Goal: Task Accomplishment & Management: Use online tool/utility

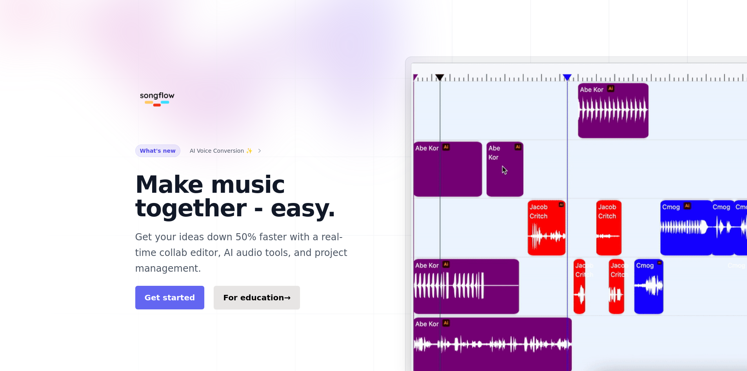
click at [169, 288] on link "Get started" at bounding box center [169, 297] width 69 height 24
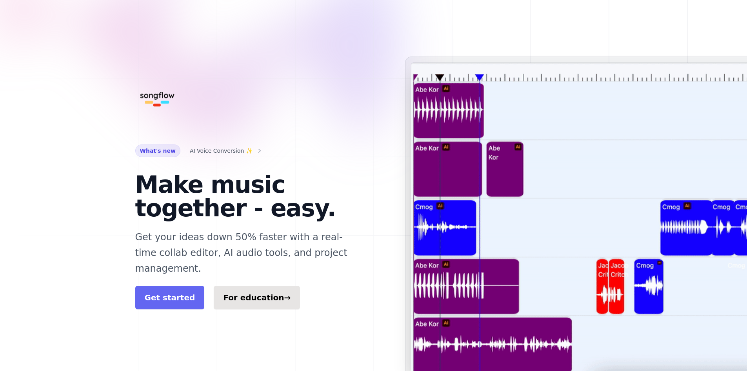
click at [165, 285] on link "Get started" at bounding box center [169, 297] width 69 height 24
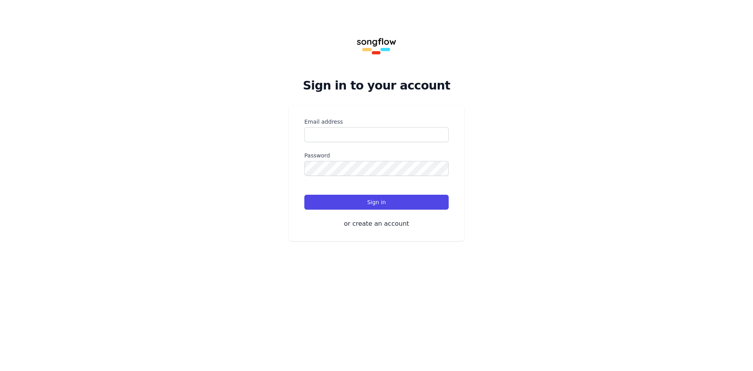
click at [335, 119] on label "Email address" at bounding box center [376, 122] width 144 height 8
click at [335, 127] on input "Email address" at bounding box center [376, 134] width 144 height 15
click at [346, 128] on input "Email address" at bounding box center [376, 134] width 144 height 15
click at [350, 129] on input "Email address" at bounding box center [376, 134] width 144 height 15
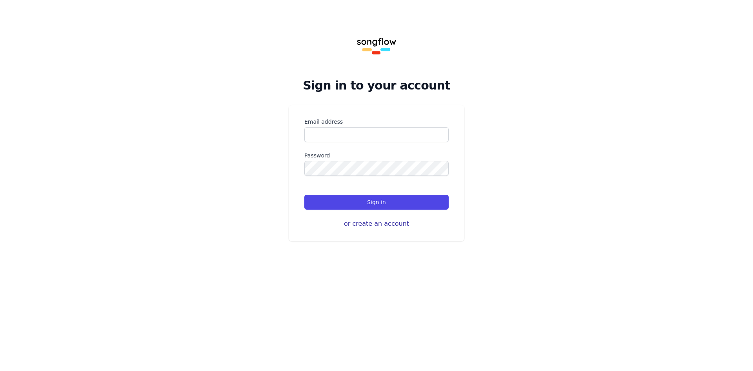
click at [378, 222] on button "or create an account" at bounding box center [376, 223] width 144 height 9
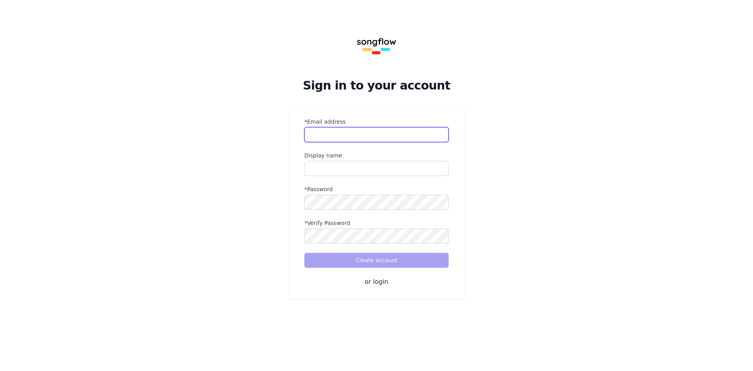
click at [374, 135] on input "*Email address" at bounding box center [376, 134] width 144 height 15
type input "**********"
type input "***"
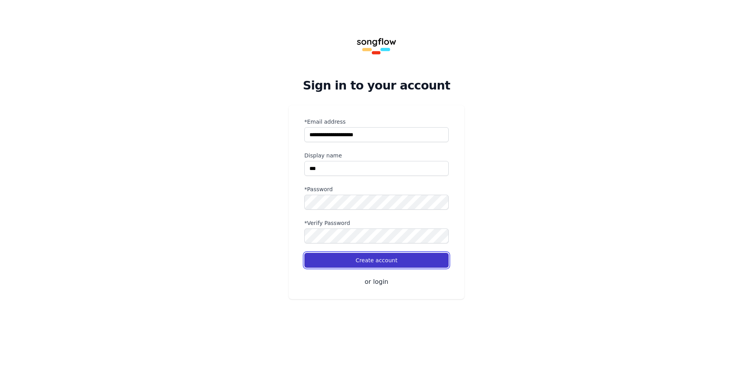
click at [352, 261] on button "Create account" at bounding box center [376, 260] width 144 height 15
click at [396, 256] on button "Create account" at bounding box center [376, 260] width 144 height 15
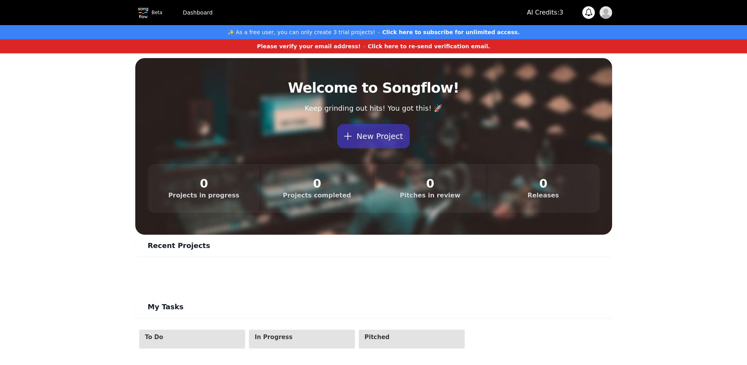
click at [414, 44] on strong "Click here to re-send verification email." at bounding box center [429, 46] width 122 height 6
click at [375, 131] on button "New Project" at bounding box center [373, 136] width 72 height 24
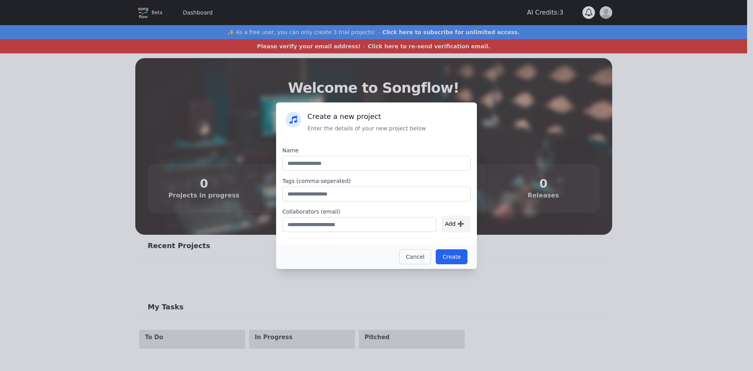
click at [425, 256] on button "Cancel" at bounding box center [415, 256] width 32 height 15
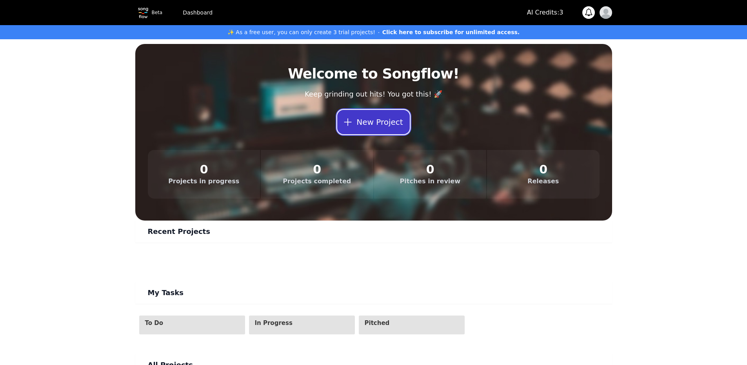
click at [393, 116] on button "New Project" at bounding box center [373, 122] width 72 height 24
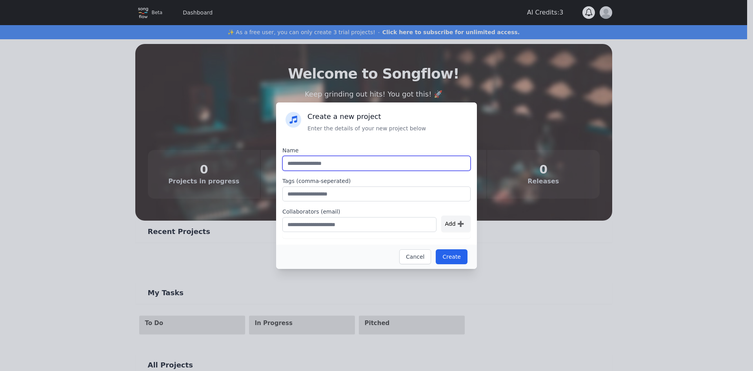
click at [371, 166] on input "text" at bounding box center [376, 163] width 188 height 15
click at [366, 164] on input "***" at bounding box center [376, 163] width 188 height 15
type input "**"
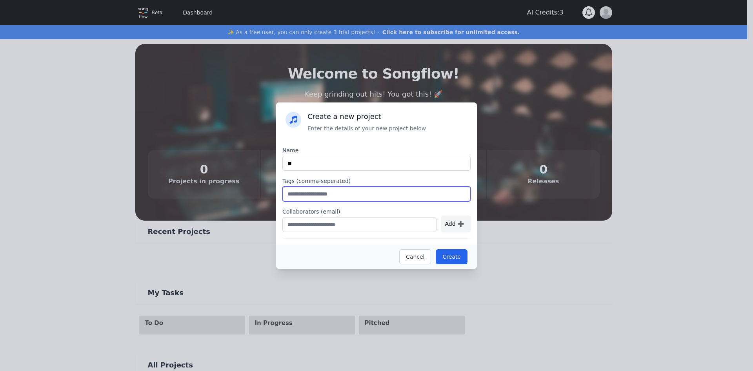
click at [366, 197] on input "text" at bounding box center [376, 193] width 188 height 15
click at [458, 259] on button "Create" at bounding box center [452, 256] width 32 height 15
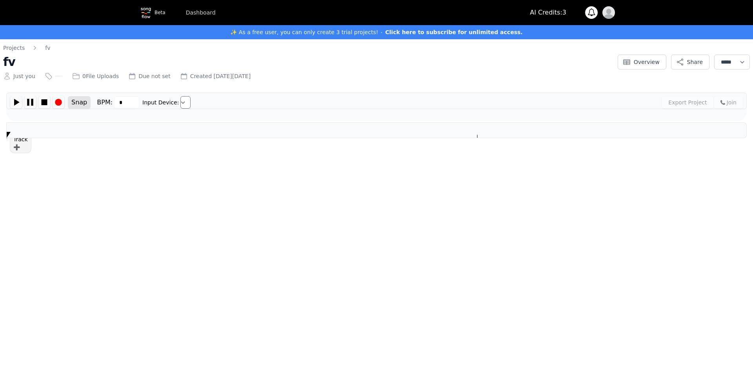
type input "***"
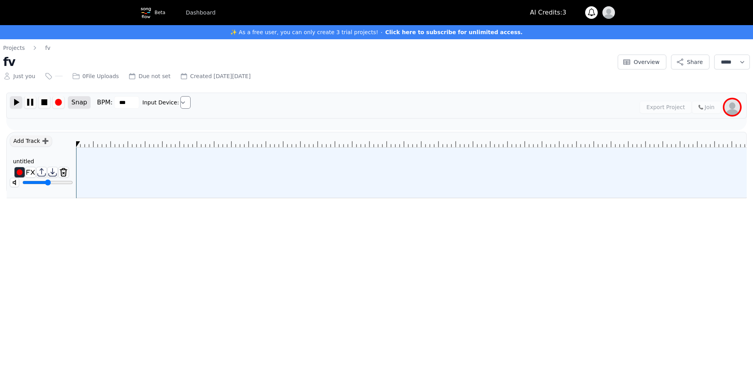
click at [17, 104] on img at bounding box center [16, 102] width 12 height 12
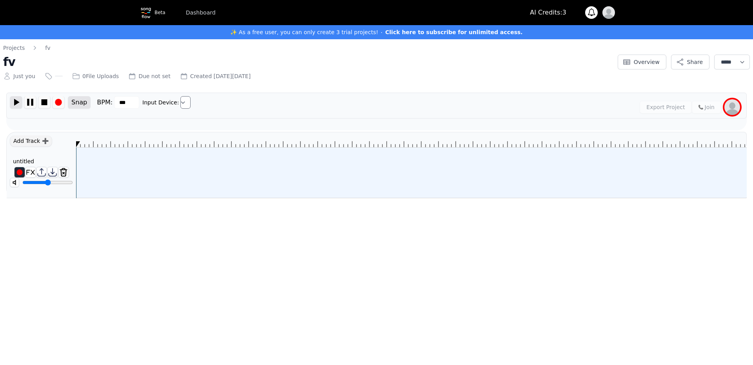
click at [17, 104] on img at bounding box center [16, 102] width 12 height 12
click at [93, 71] on div "Just you 0 File Uploads Due not set Created on Wed Oct 15 2025" at bounding box center [308, 74] width 610 height 11
click at [734, 56] on select "**********" at bounding box center [732, 62] width 36 height 15
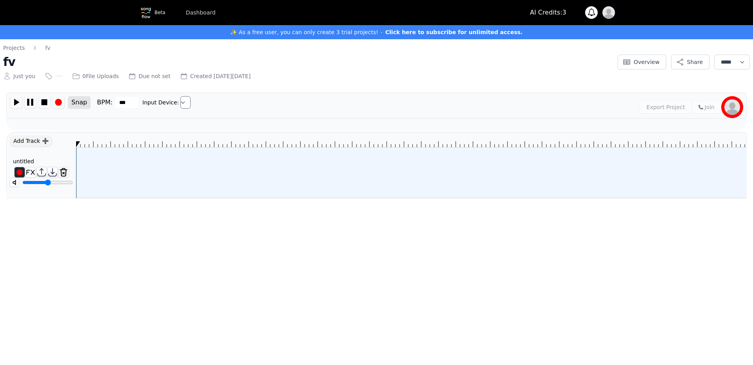
click at [731, 108] on img at bounding box center [732, 107] width 16 height 16
click at [28, 143] on div "Add Track ➕" at bounding box center [31, 140] width 42 height 11
click at [40, 171] on img at bounding box center [41, 172] width 10 height 10
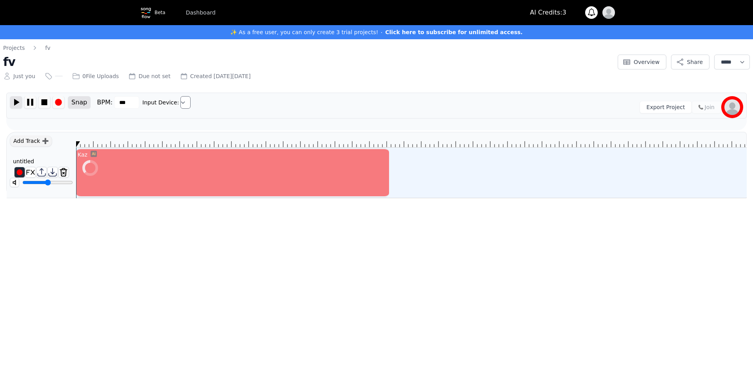
click at [16, 105] on img at bounding box center [16, 102] width 12 height 12
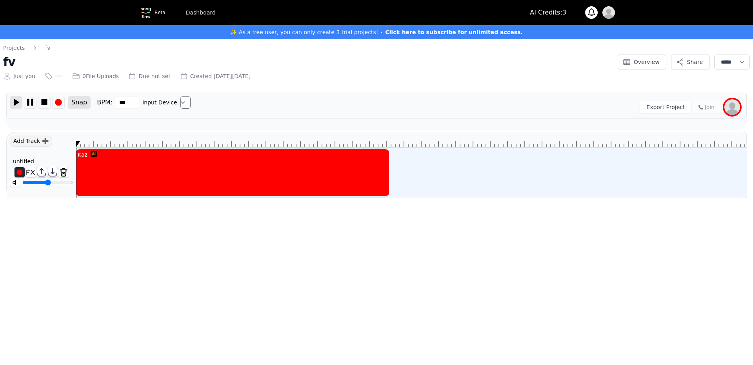
click at [16, 102] on img at bounding box center [16, 102] width 12 height 12
click at [93, 155] on img at bounding box center [94, 154] width 6 height 6
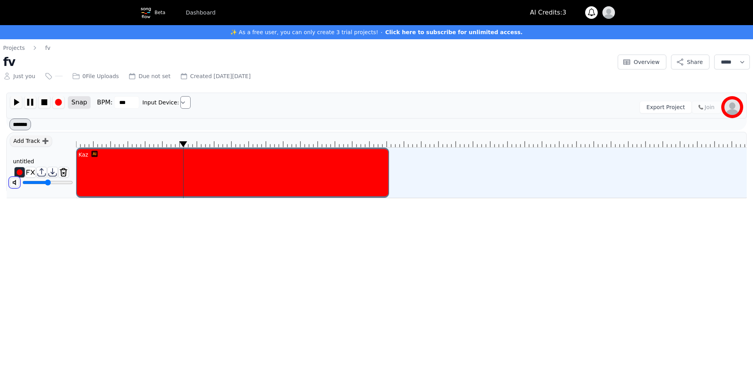
click at [17, 182] on img at bounding box center [14, 182] width 9 height 9
type input "*****"
click at [48, 183] on input "range" at bounding box center [47, 182] width 51 height 6
drag, startPoint x: 195, startPoint y: 158, endPoint x: 255, endPoint y: 159, distance: 59.2
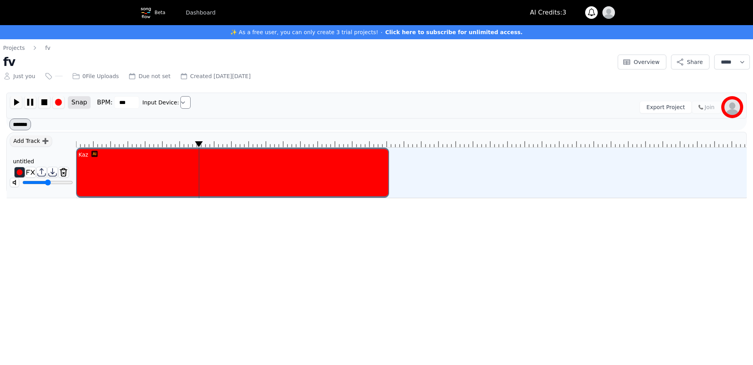
click at [255, 159] on div "Kaz" at bounding box center [232, 154] width 311 height 11
